Goal: Information Seeking & Learning: Learn about a topic

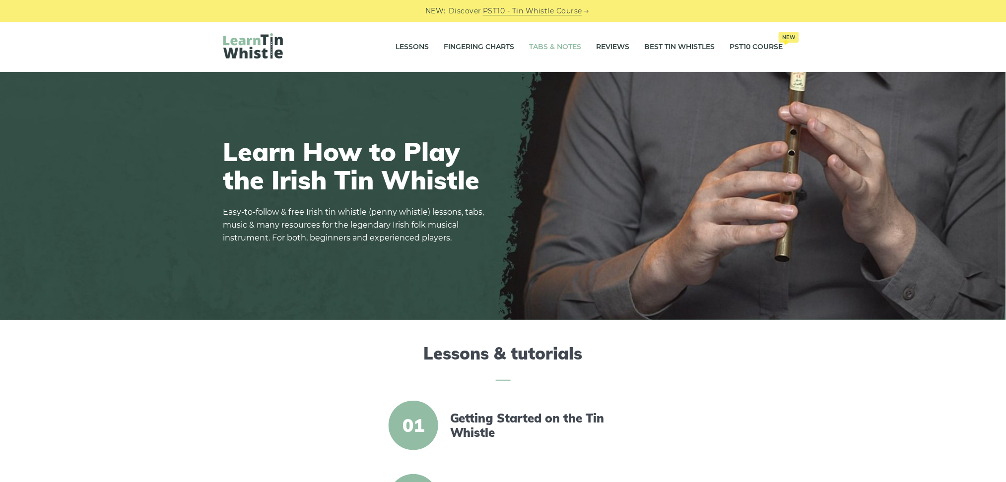
click at [562, 48] on link "Tabs & Notes" at bounding box center [556, 47] width 52 height 25
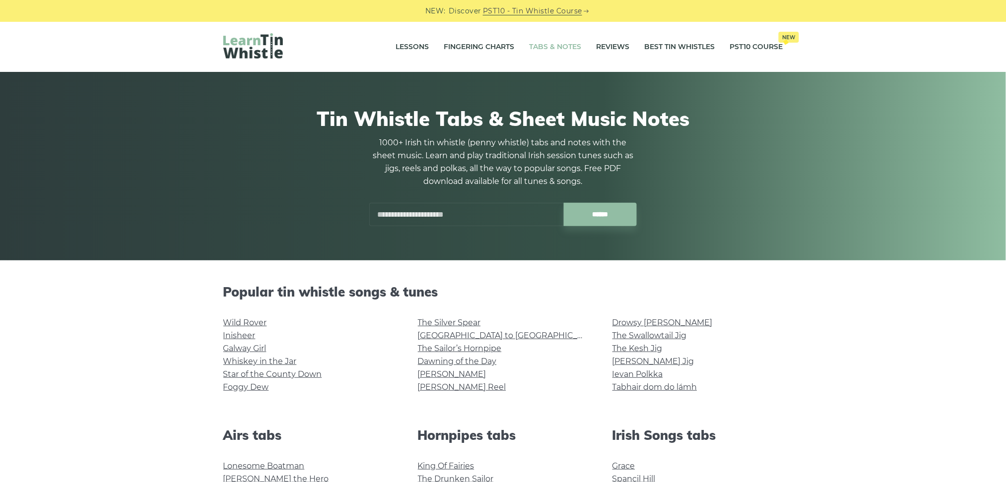
click at [434, 213] on input "text" at bounding box center [466, 214] width 195 height 23
click at [642, 374] on link "Ievan Polkka" at bounding box center [638, 374] width 51 height 9
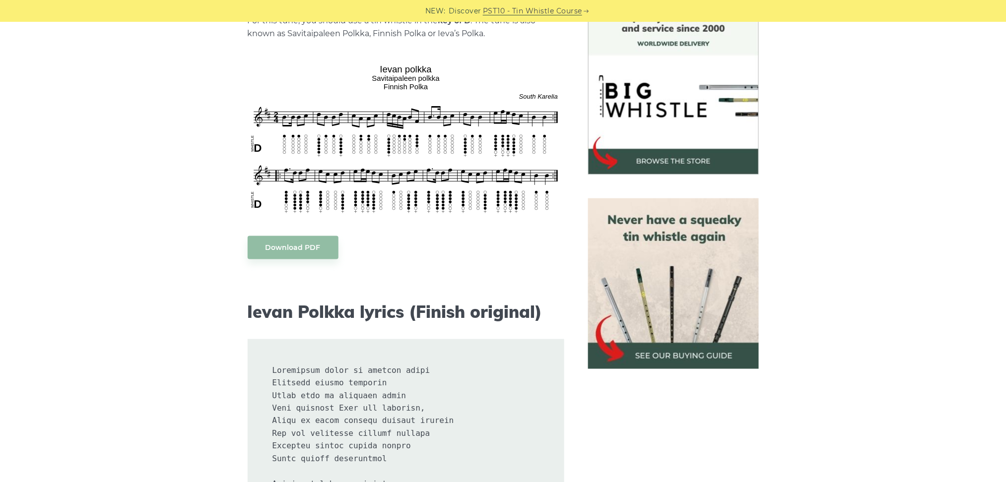
scroll to position [261, 0]
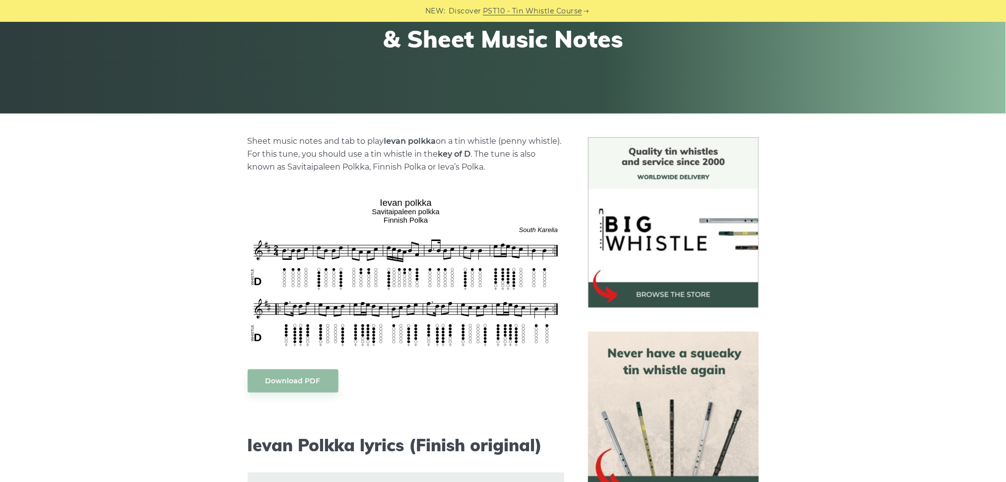
scroll to position [159, 0]
